Goal: Task Accomplishment & Management: Complete application form

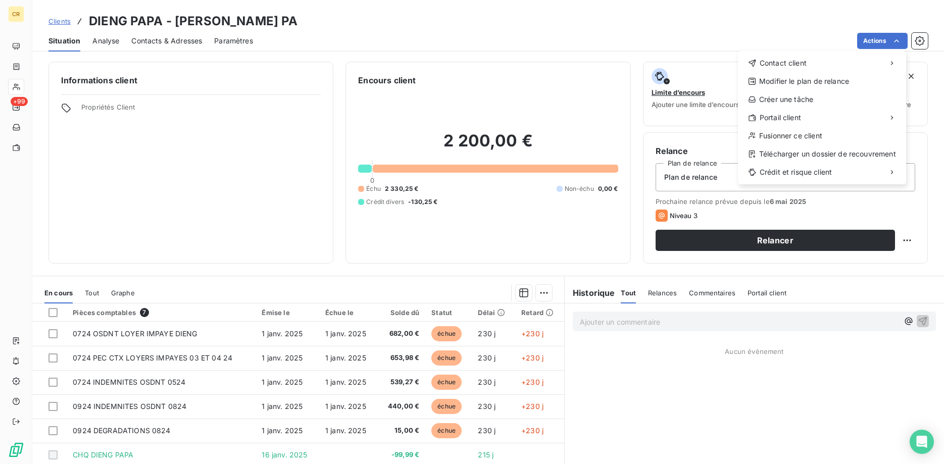
click at [896, 39] on html "CR +99 Clients DIENG PAPA - [PERSON_NAME] PA Situation Analyse Contacts & Adres…" at bounding box center [472, 232] width 944 height 464
click at [898, 39] on html "CR +99 Clients DIENG PAPA - [PERSON_NAME] PA Situation Analyse Contacts & Adres…" at bounding box center [472, 232] width 944 height 464
click at [782, 64] on span "Contact client" at bounding box center [783, 63] width 47 height 10
click at [677, 81] on div "Envoyer un courrier" at bounding box center [662, 85] width 135 height 16
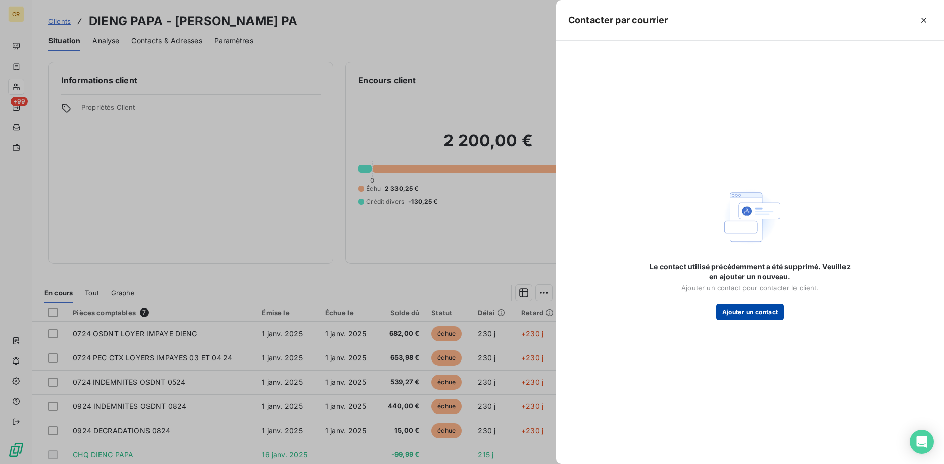
click at [759, 314] on button "Ajouter un contact" at bounding box center [750, 312] width 68 height 16
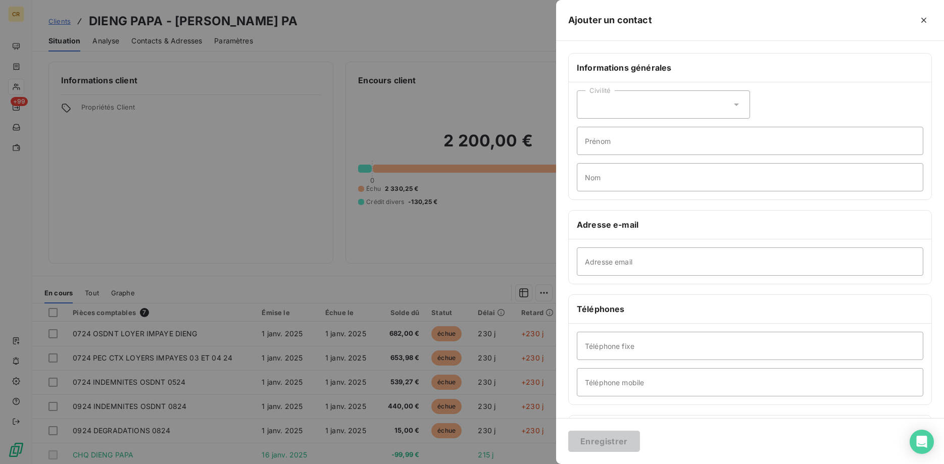
click at [711, 110] on div "Civilité" at bounding box center [663, 104] width 173 height 28
click at [822, 149] on input "Prénom" at bounding box center [750, 141] width 347 height 28
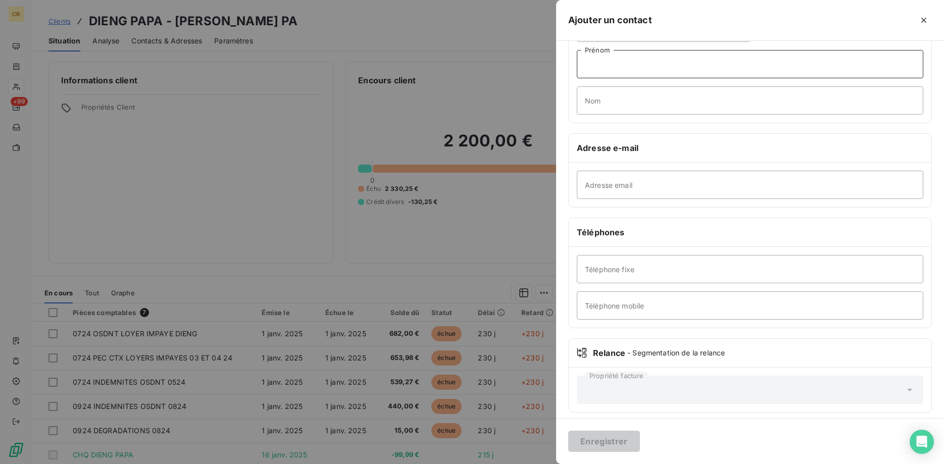
scroll to position [83, 0]
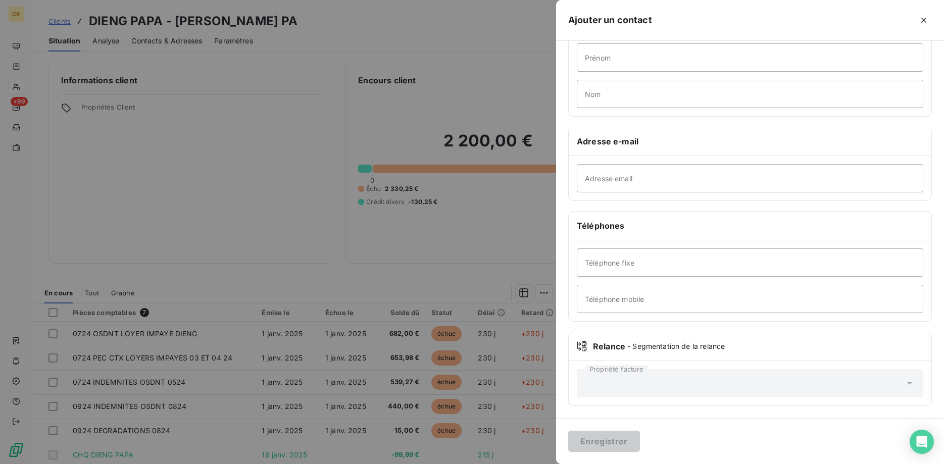
click at [662, 388] on div "Propriété facture" at bounding box center [750, 383] width 347 height 28
click at [440, 251] on div at bounding box center [472, 232] width 944 height 464
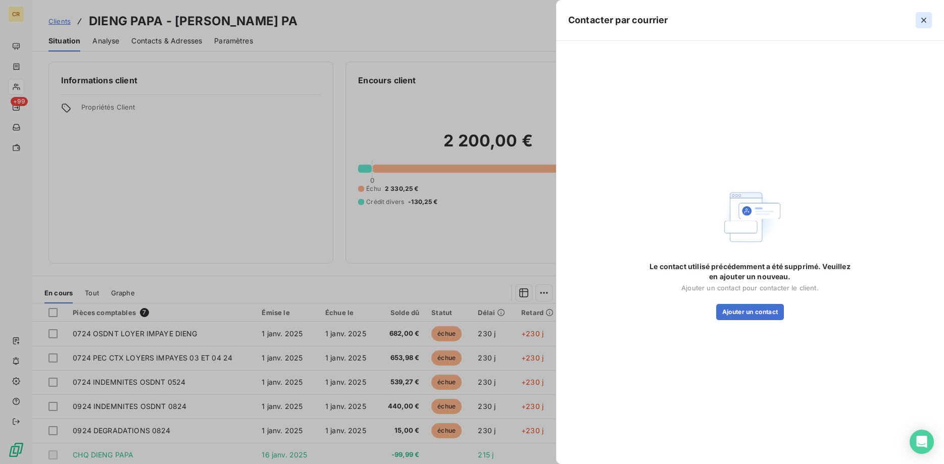
click at [920, 24] on icon "button" at bounding box center [924, 20] width 10 height 10
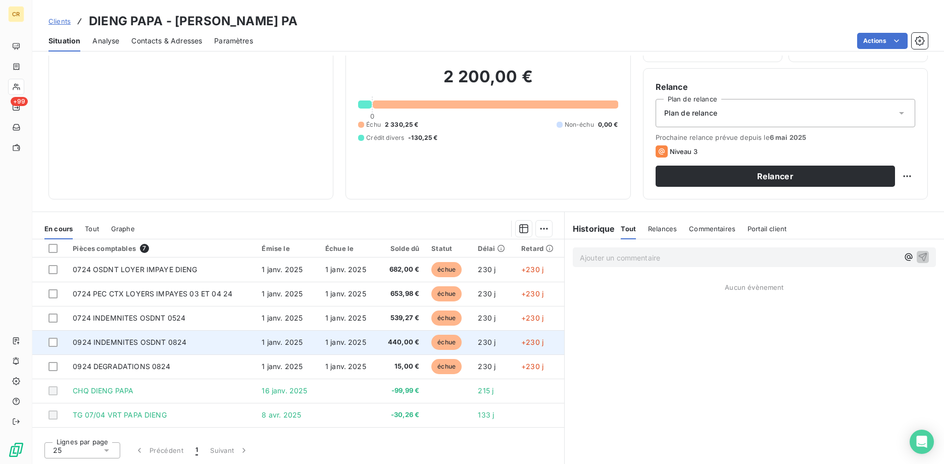
scroll to position [0, 0]
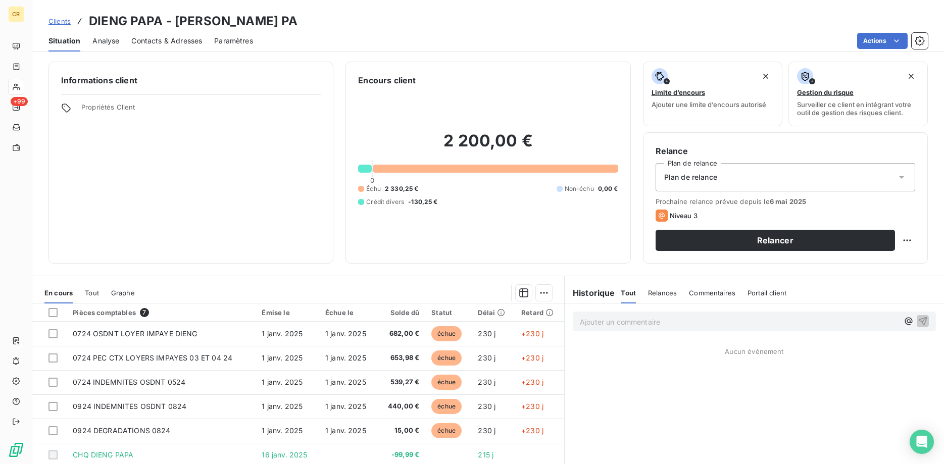
click at [63, 17] on link "Clients" at bounding box center [59, 21] width 22 height 10
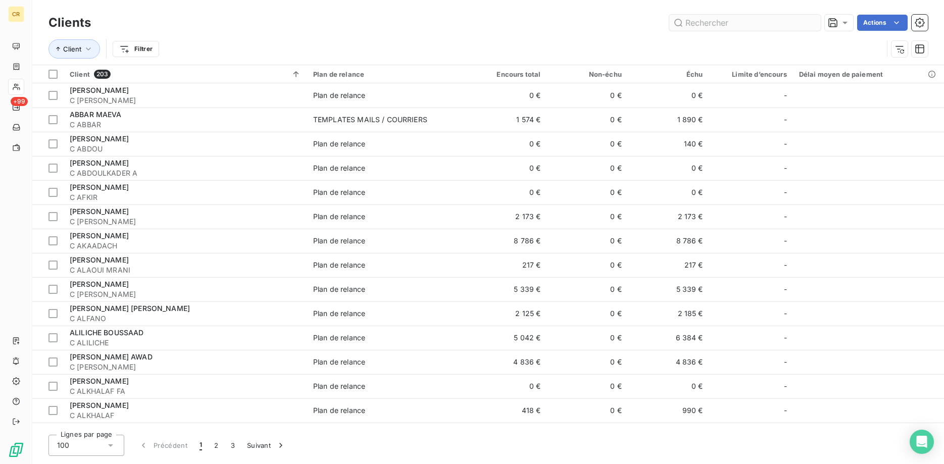
click at [722, 21] on input "text" at bounding box center [745, 23] width 152 height 16
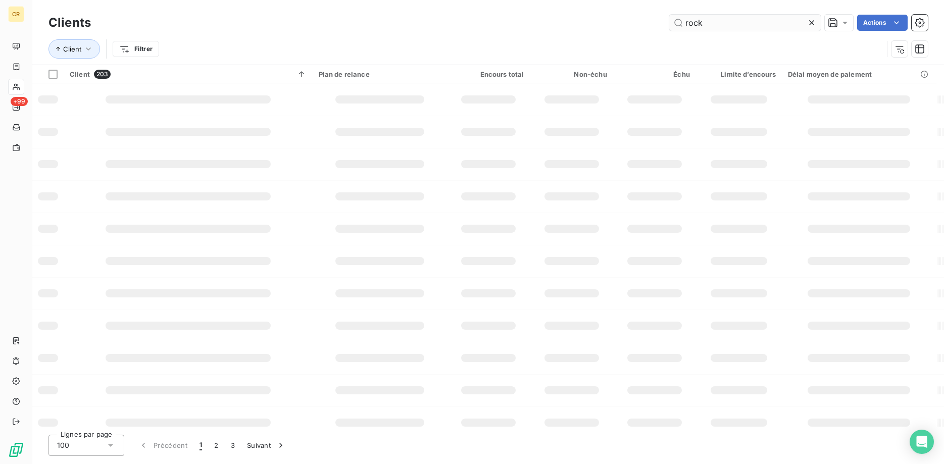
type input "rock"
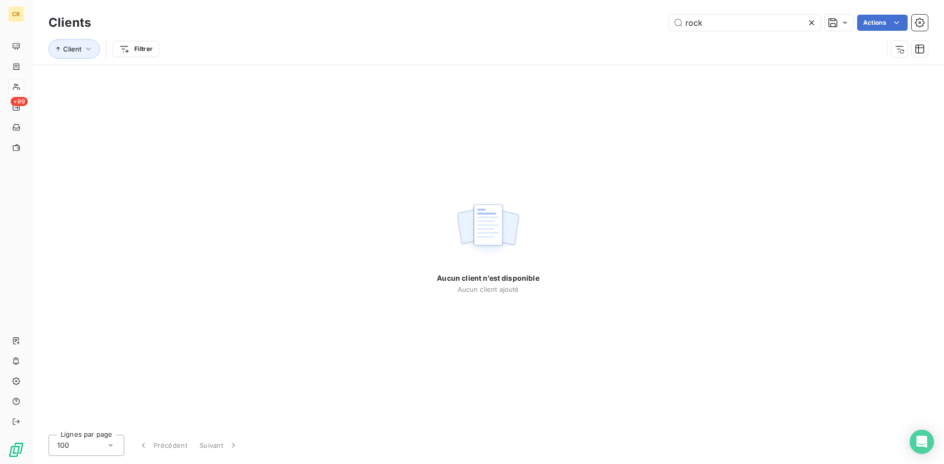
click at [635, 34] on div "Client Filtrer" at bounding box center [488, 48] width 880 height 31
drag, startPoint x: 724, startPoint y: 21, endPoint x: 659, endPoint y: 21, distance: 64.7
click at [669, 21] on input "rock" at bounding box center [745, 23] width 152 height 16
click at [818, 22] on div at bounding box center [814, 23] width 14 height 16
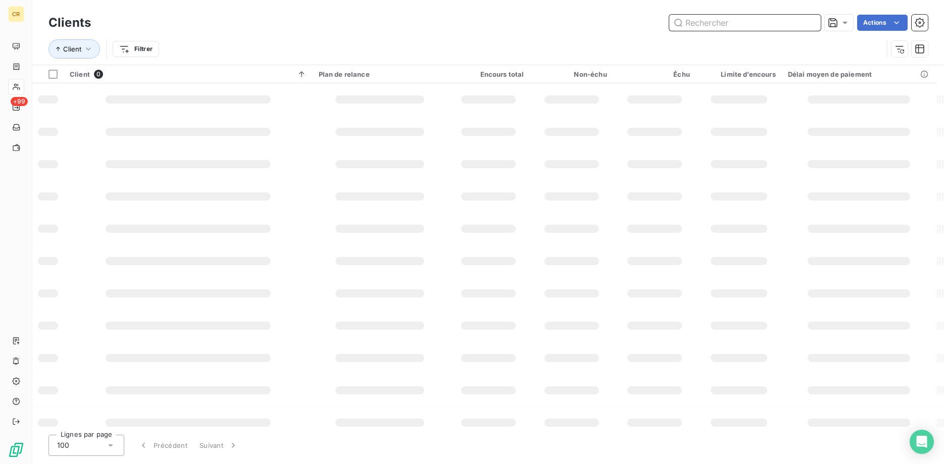
click at [812, 22] on input "text" at bounding box center [745, 23] width 152 height 16
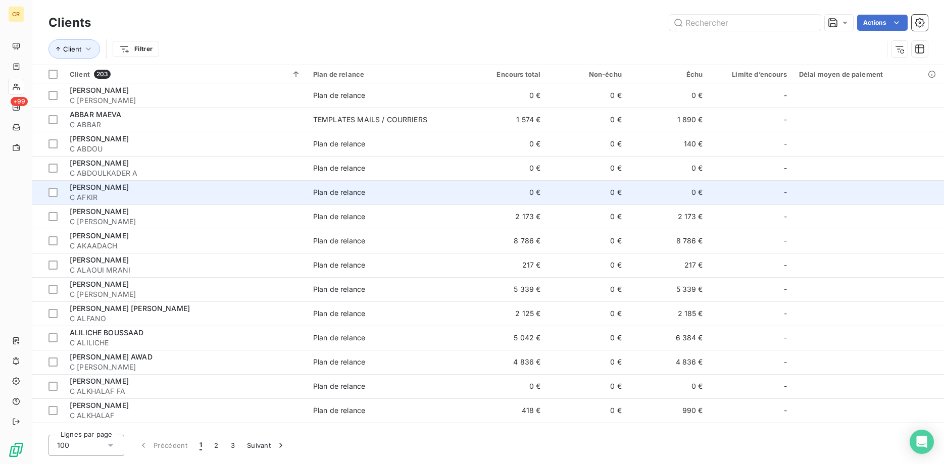
click at [96, 185] on span "[PERSON_NAME]" at bounding box center [99, 187] width 59 height 9
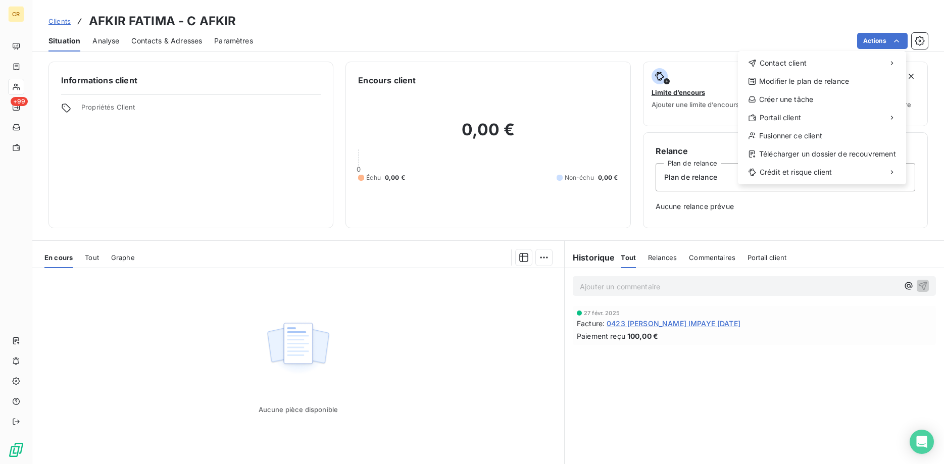
click at [901, 40] on html "CR +99 Clients AFKIR FATIMA - C AFKIR Situation Analyse Contacts & Adresses Par…" at bounding box center [472, 232] width 944 height 464
click at [667, 68] on div "Envoyer un email" at bounding box center [662, 67] width 135 height 16
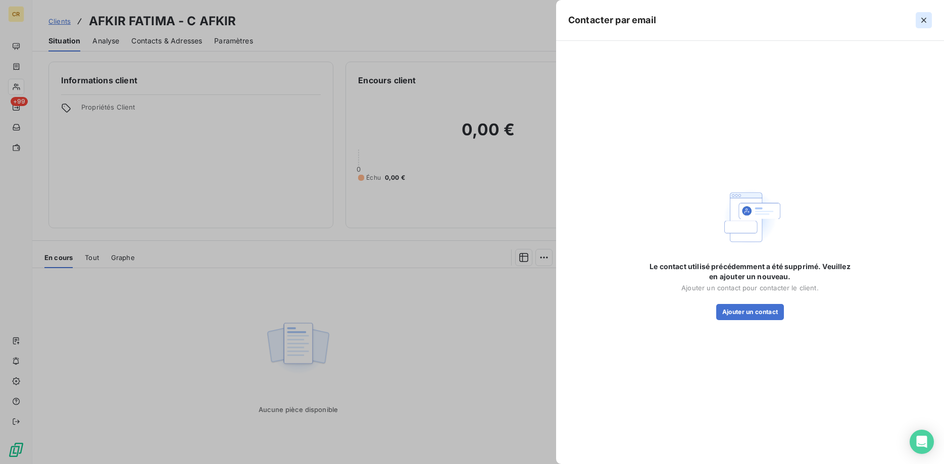
click at [922, 21] on icon "button" at bounding box center [924, 20] width 10 height 10
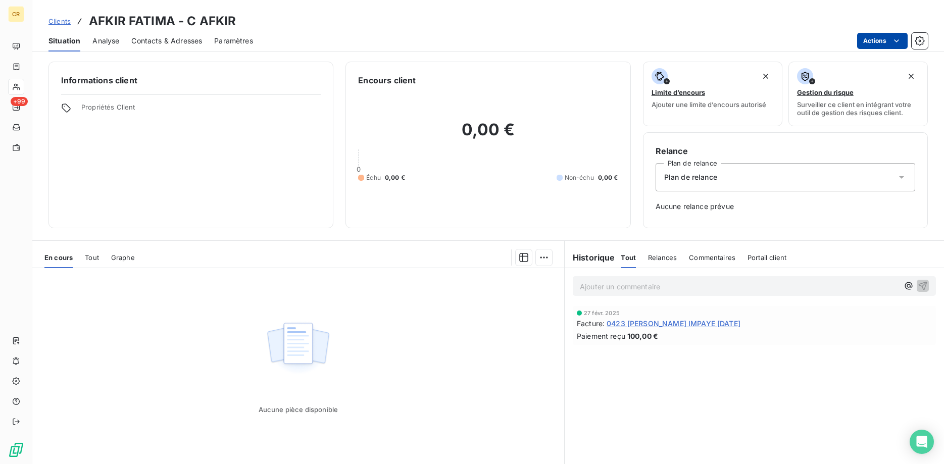
click at [899, 39] on html "CR +99 Clients AFKIR FATIMA - C AFKIR Situation Analyse Contacts & Adresses Par…" at bounding box center [472, 232] width 944 height 464
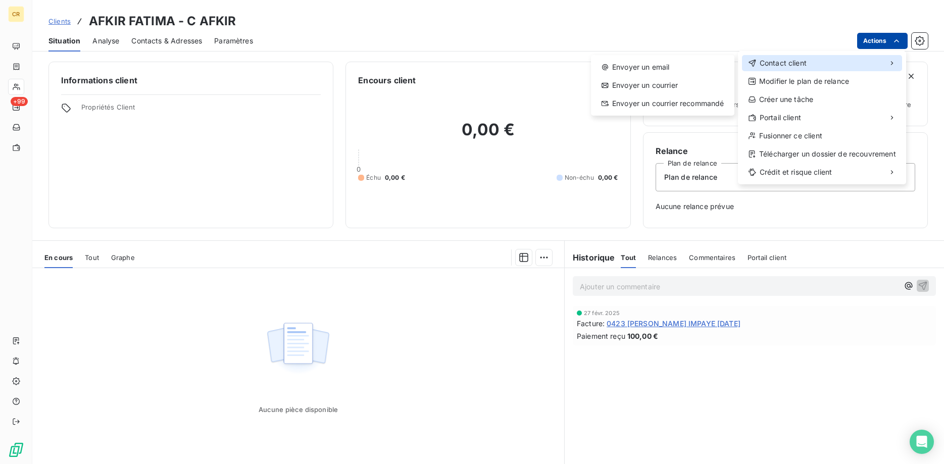
click at [893, 62] on icon at bounding box center [892, 63] width 2 height 4
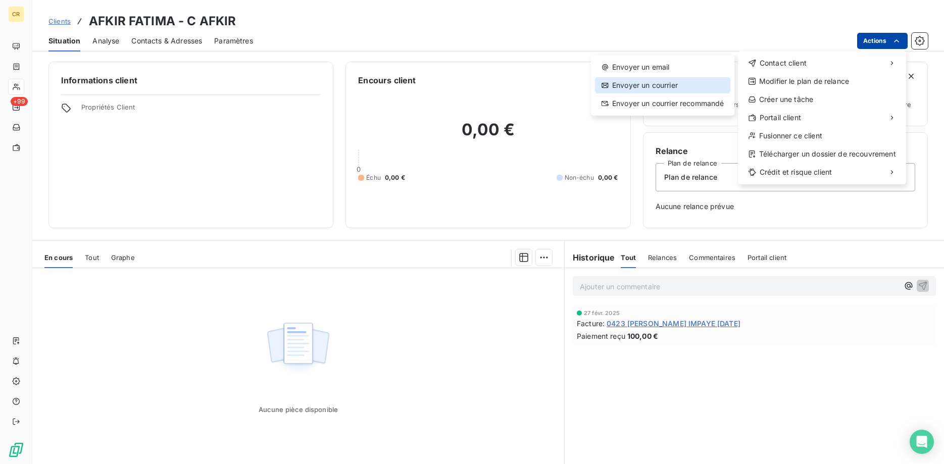
click at [664, 87] on div "Envoyer un courrier" at bounding box center [662, 85] width 135 height 16
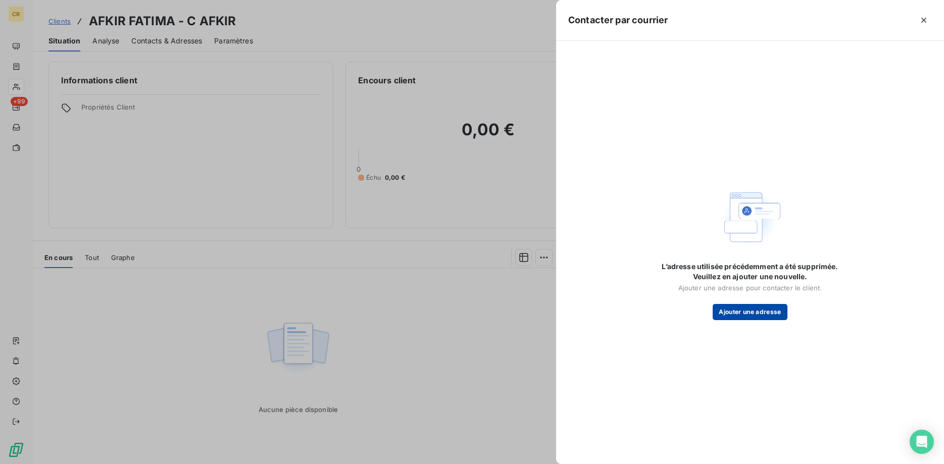
click at [750, 314] on button "Ajouter une adresse" at bounding box center [750, 312] width 74 height 16
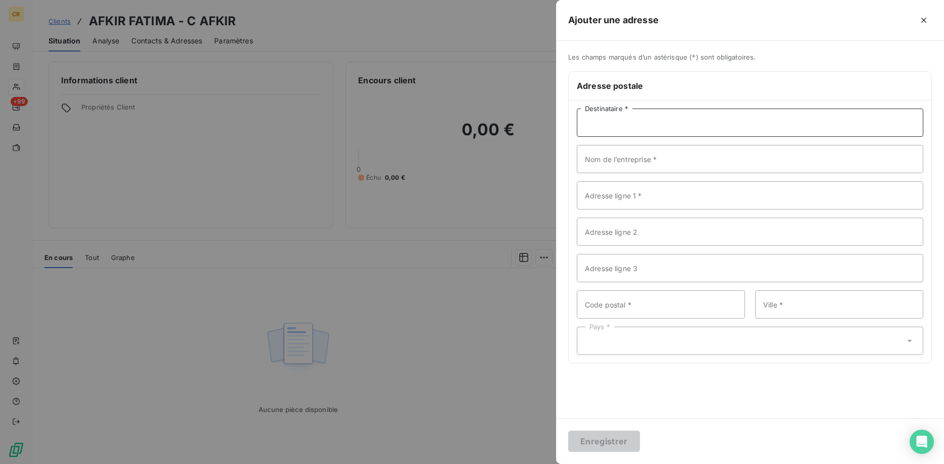
click at [668, 116] on input "Destinataire *" at bounding box center [750, 123] width 347 height 28
drag, startPoint x: 664, startPoint y: 124, endPoint x: 570, endPoint y: 123, distance: 93.5
click at [577, 124] on input "dd" at bounding box center [750, 123] width 347 height 28
type input "DDFIP"
click at [654, 163] on input "Nom de l’entreprise *" at bounding box center [750, 159] width 347 height 28
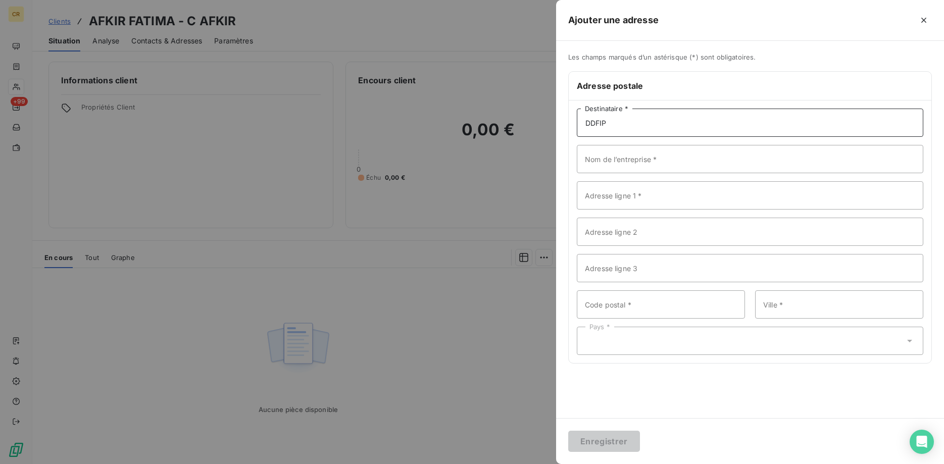
drag, startPoint x: 631, startPoint y: 128, endPoint x: 574, endPoint y: 121, distance: 57.0
click at [577, 121] on input "DDFIP" at bounding box center [750, 123] width 347 height 28
click at [636, 126] on input "DDFIP" at bounding box center [750, 123] width 347 height 28
click at [637, 158] on input "Nom de l’entreprise *" at bounding box center [750, 159] width 347 height 28
click at [619, 123] on input "DDFIP" at bounding box center [750, 123] width 347 height 28
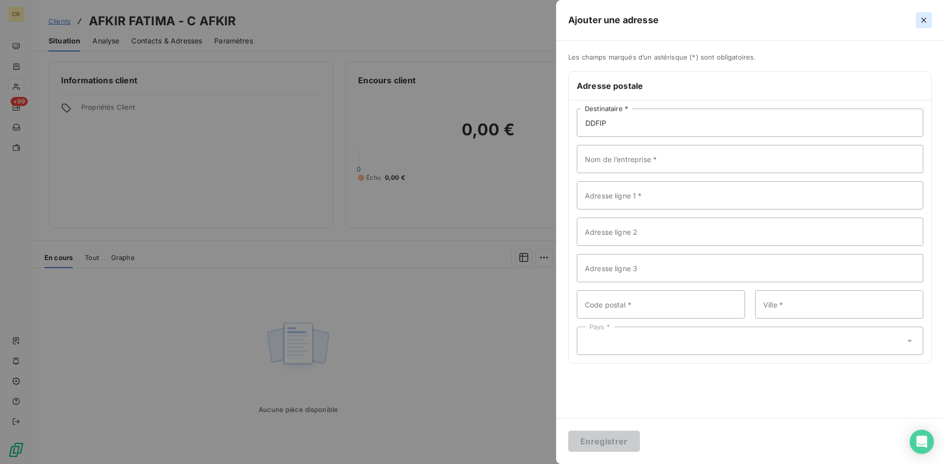
click at [927, 22] on icon "button" at bounding box center [924, 20] width 10 height 10
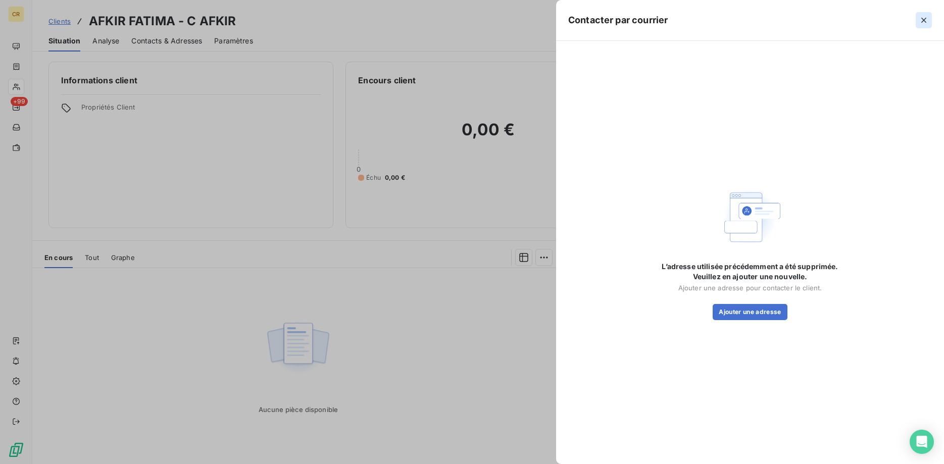
click at [926, 18] on icon "button" at bounding box center [924, 20] width 10 height 10
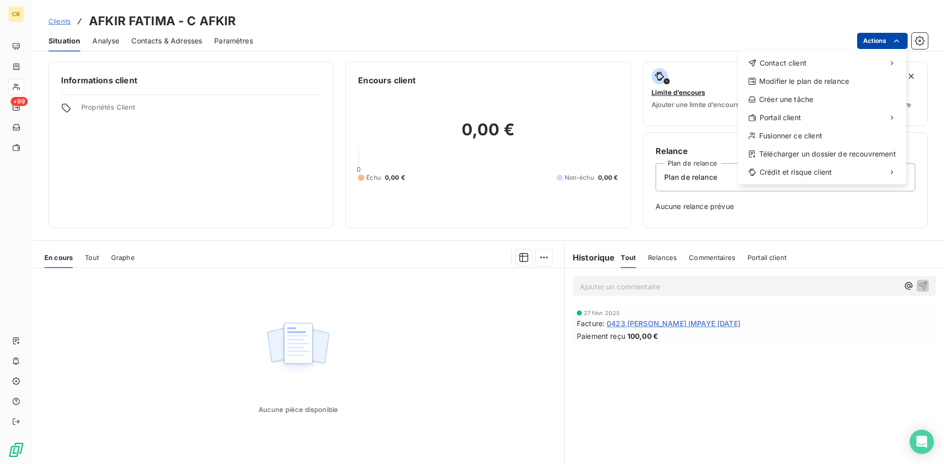
click at [898, 38] on html "CR +99 Clients AFKIR FATIMA - C AFKIR Situation Analyse Contacts & Adresses Par…" at bounding box center [472, 232] width 944 height 464
click at [668, 61] on div "Envoyer un email" at bounding box center [662, 67] width 135 height 16
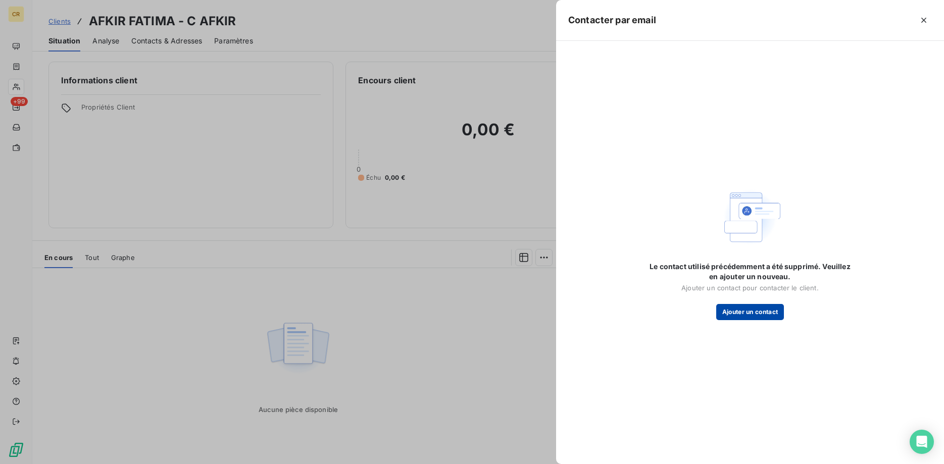
click at [747, 310] on button "Ajouter un contact" at bounding box center [750, 312] width 68 height 16
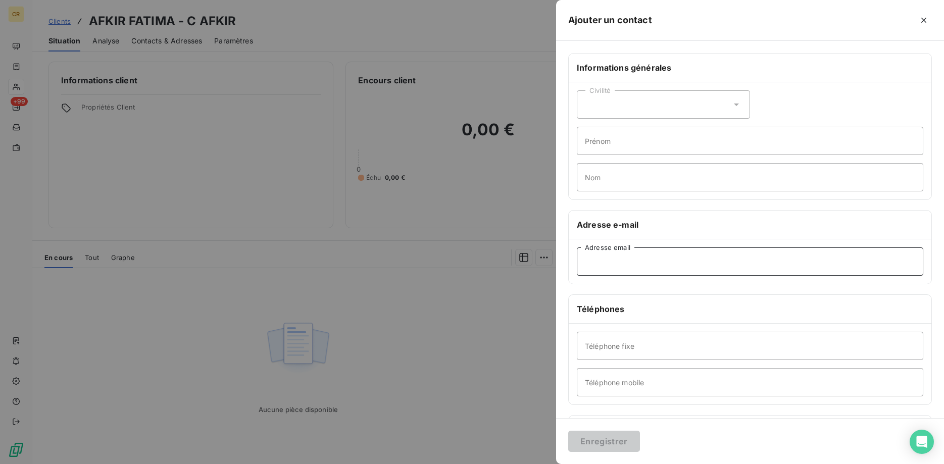
click at [638, 258] on input "Adresse email" at bounding box center [750, 262] width 347 height 28
drag, startPoint x: 634, startPoint y: 269, endPoint x: 560, endPoint y: 259, distance: 75.0
click at [577, 259] on input "DRFIP21" at bounding box center [750, 262] width 347 height 28
paste input "[EMAIL_ADDRESS][DOMAIN_NAME]"
type input "[EMAIL_ADDRESS][DOMAIN_NAME]"
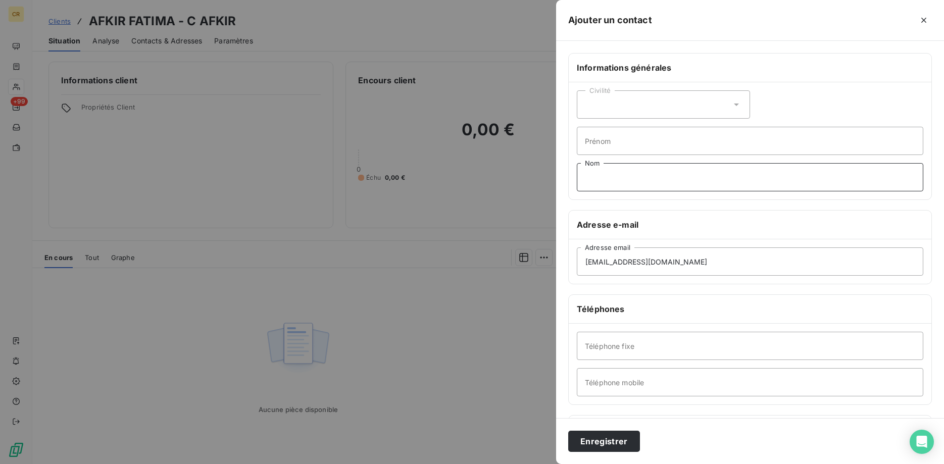
click at [613, 185] on input "Nom" at bounding box center [750, 177] width 347 height 28
type input "d"
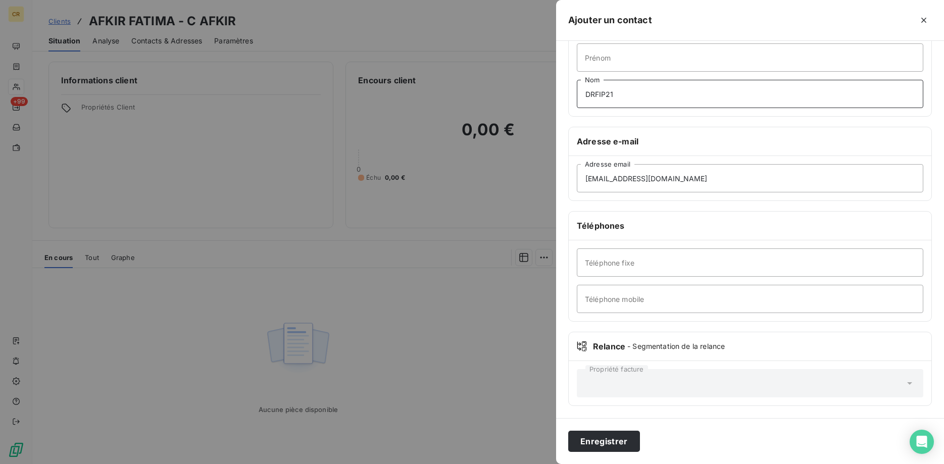
type input "DRFIP21"
drag, startPoint x: 748, startPoint y: 177, endPoint x: 555, endPoint y: 183, distance: 193.1
click at [577, 183] on input "[EMAIL_ADDRESS][DOMAIN_NAME]" at bounding box center [750, 178] width 347 height 28
click at [923, 19] on icon "button" at bounding box center [923, 20] width 5 height 5
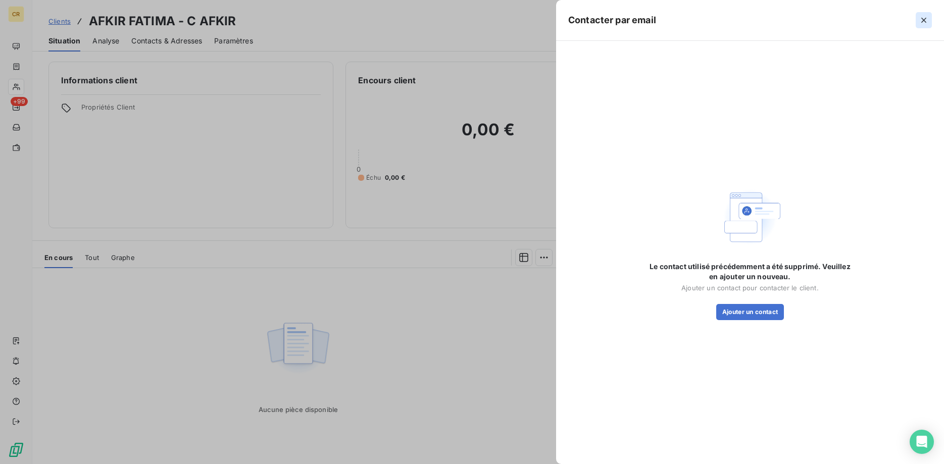
click at [921, 20] on icon "button" at bounding box center [924, 20] width 10 height 10
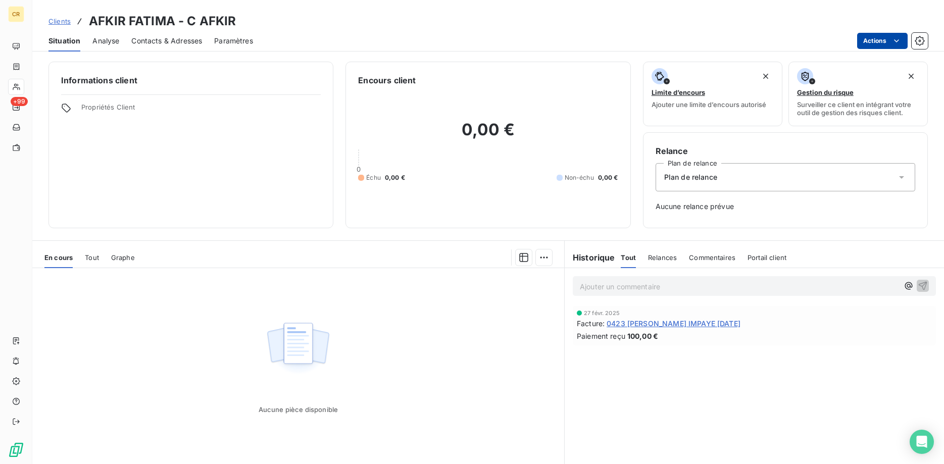
click at [898, 42] on html "CR +99 Clients AFKIR FATIMA - C AFKIR Situation Analyse Contacts & Adresses Par…" at bounding box center [472, 232] width 944 height 464
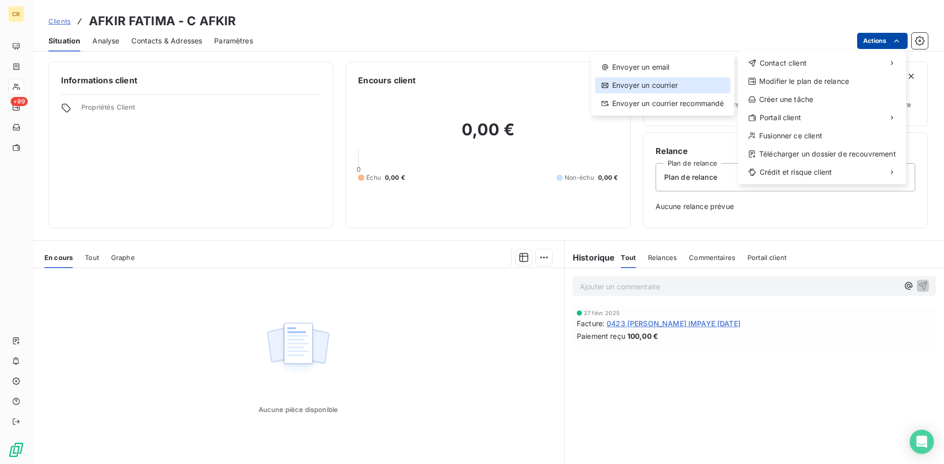
click at [681, 88] on div "Envoyer un courrier" at bounding box center [662, 85] width 135 height 16
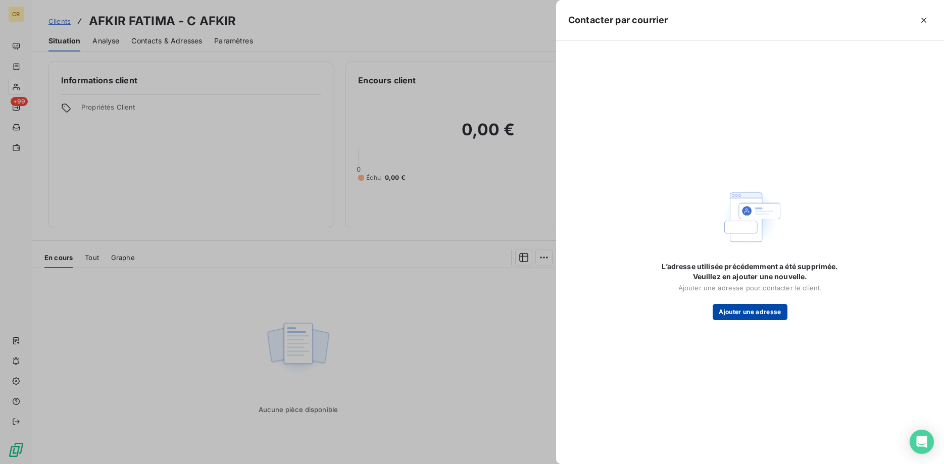
click at [759, 307] on button "Ajouter une adresse" at bounding box center [750, 312] width 74 height 16
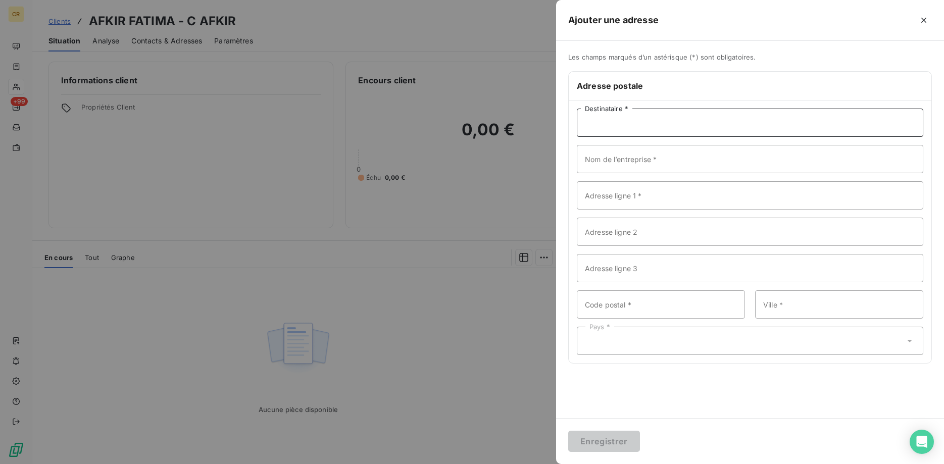
click at [655, 126] on input "Destinataire *" at bounding box center [750, 123] width 347 height 28
type input "DRFIP21"
click at [625, 173] on input "Nom de l’entreprise *" at bounding box center [750, 159] width 347 height 28
type input "DRFIP21"
click at [625, 193] on input "Adresse ligne 1 *" at bounding box center [750, 195] width 347 height 28
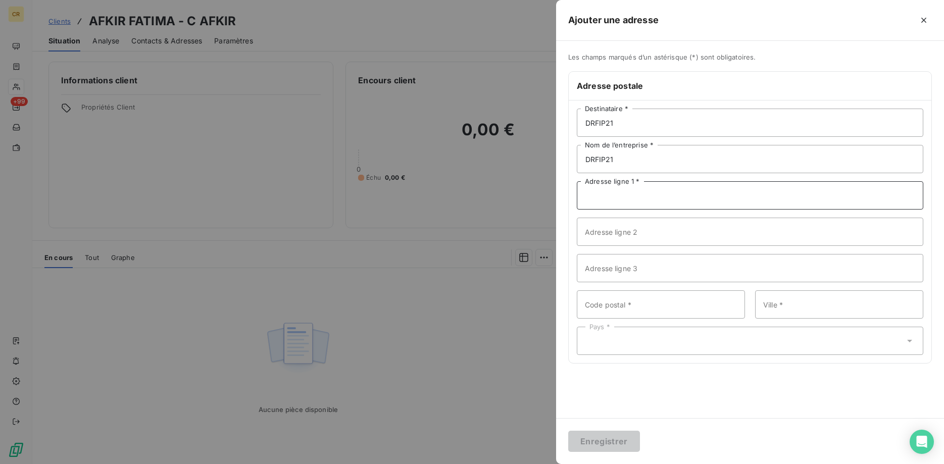
click at [625, 193] on input "Adresse ligne 1 *" at bounding box center [750, 195] width 347 height 28
type input "21000 [GEOGRAPHIC_DATA]"
click at [627, 310] on input "Code postal *" at bounding box center [661, 304] width 168 height 28
type input "21000"
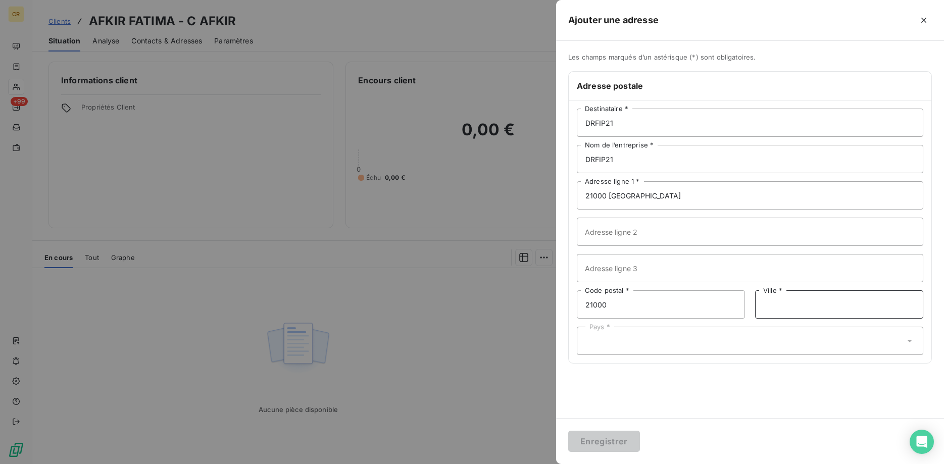
click at [793, 310] on input "Ville *" at bounding box center [839, 304] width 168 height 28
type input "[GEOGRAPHIC_DATA]"
click at [674, 339] on div "Pays *" at bounding box center [750, 341] width 347 height 28
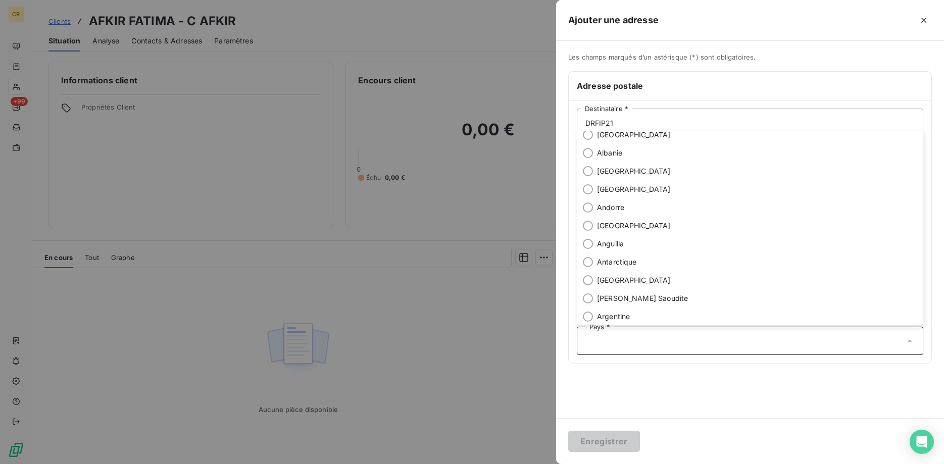
scroll to position [0, 0]
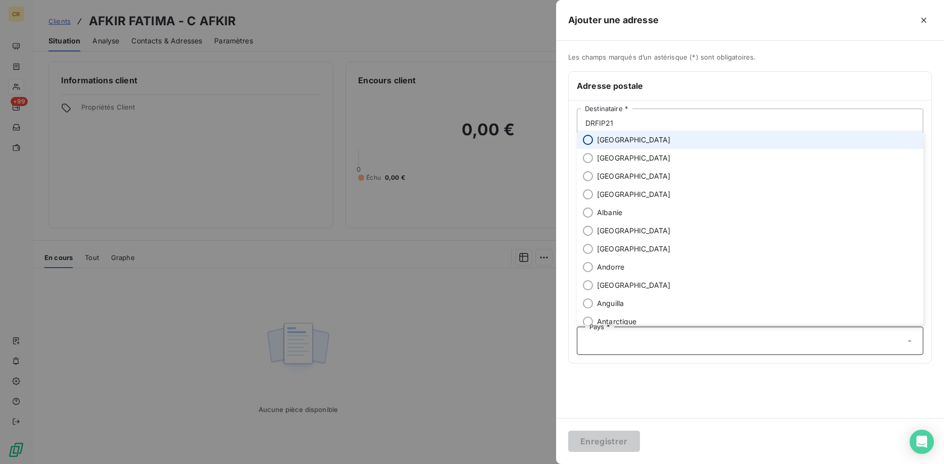
click at [593, 140] on input "radio" at bounding box center [588, 140] width 10 height 10
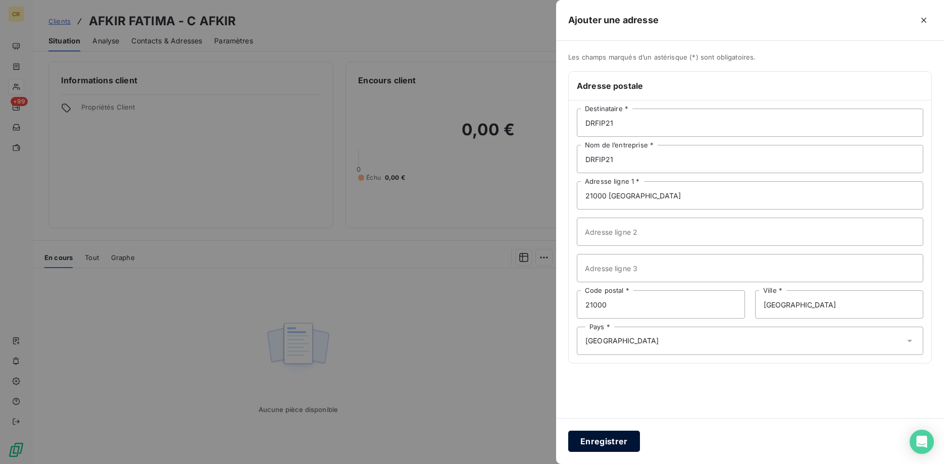
click at [607, 445] on button "Enregistrer" at bounding box center [604, 441] width 72 height 21
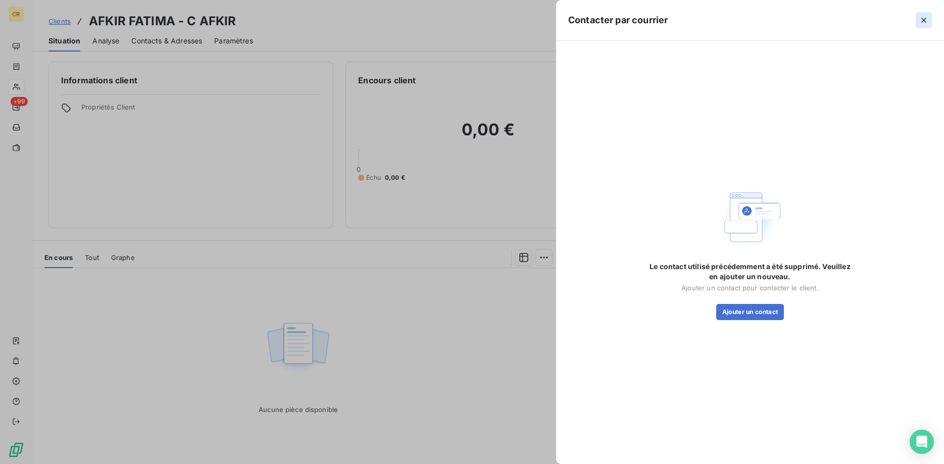
click at [922, 19] on icon "button" at bounding box center [923, 20] width 5 height 5
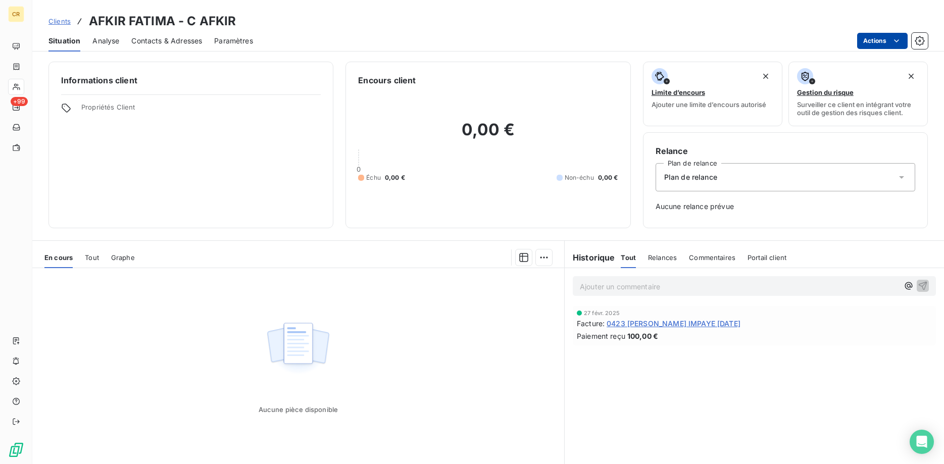
click at [896, 42] on html "CR +99 Clients AFKIR FATIMA - C AFKIR Situation Analyse Contacts & Adresses Par…" at bounding box center [472, 232] width 944 height 464
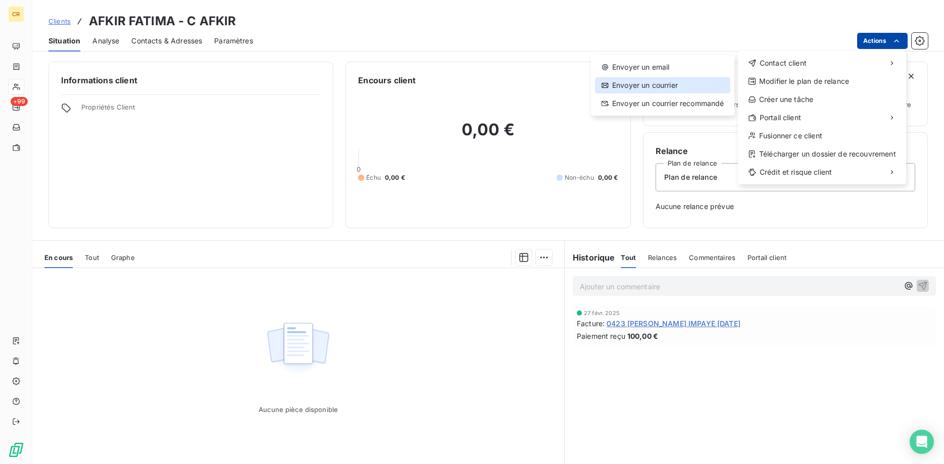
click at [665, 87] on div "Envoyer un courrier" at bounding box center [662, 85] width 135 height 16
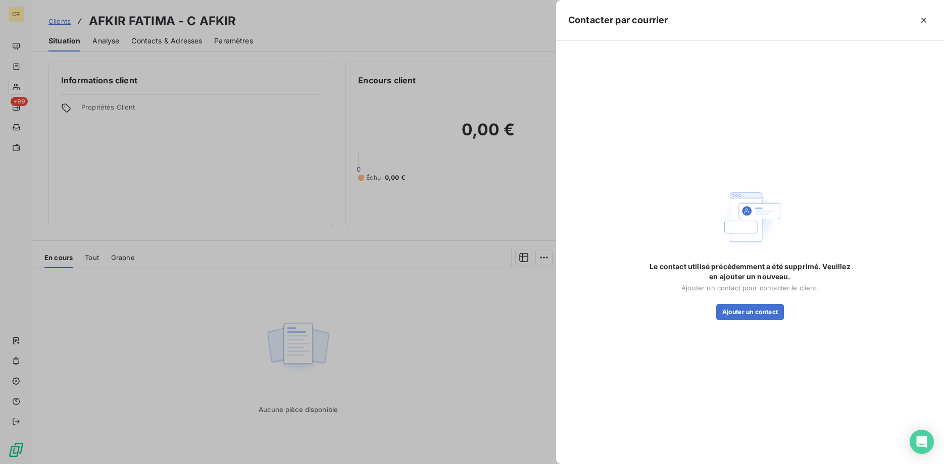
click at [462, 200] on div at bounding box center [472, 232] width 944 height 464
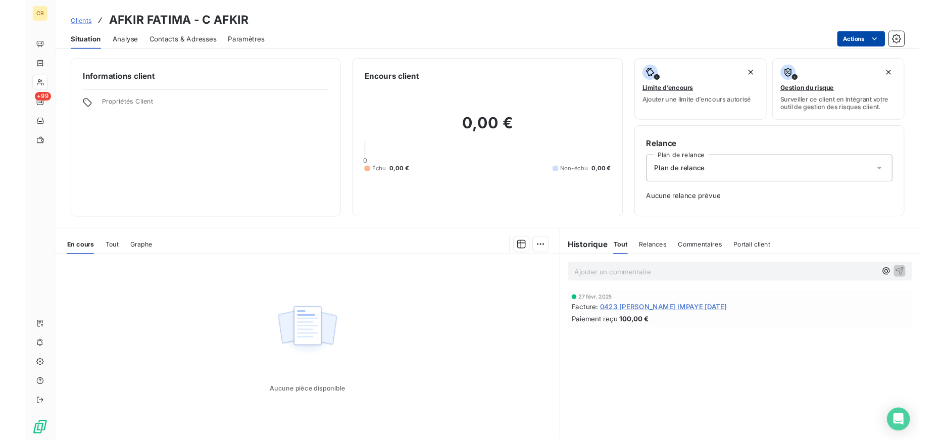
scroll to position [29, 0]
